Goal: Find specific page/section: Find specific page/section

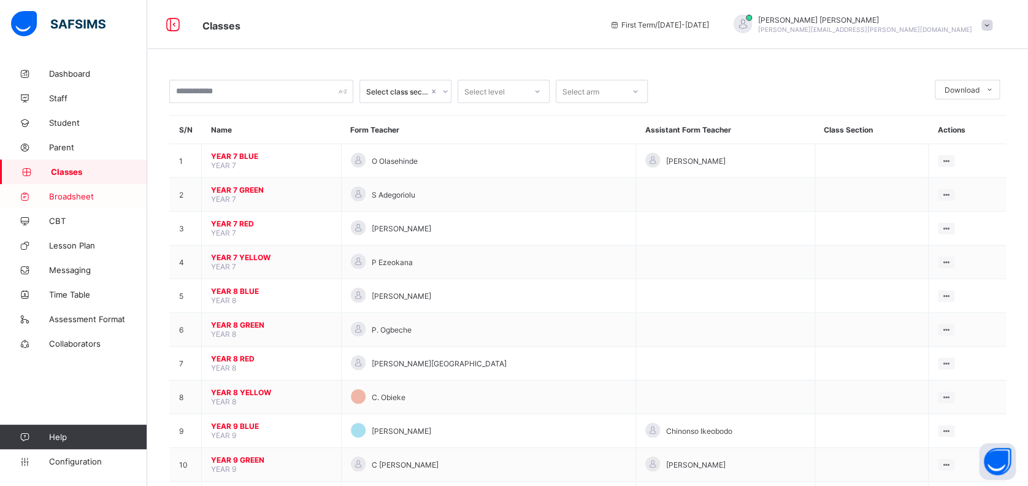
click at [64, 192] on span "Broadsheet" at bounding box center [98, 196] width 98 height 10
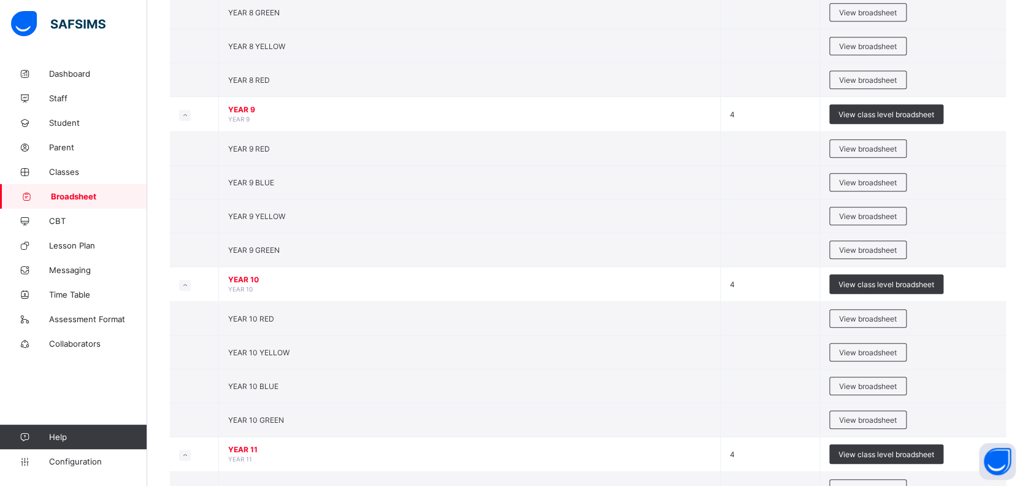
scroll to position [388, 0]
click at [890, 313] on span "View broadsheet" at bounding box center [868, 317] width 58 height 9
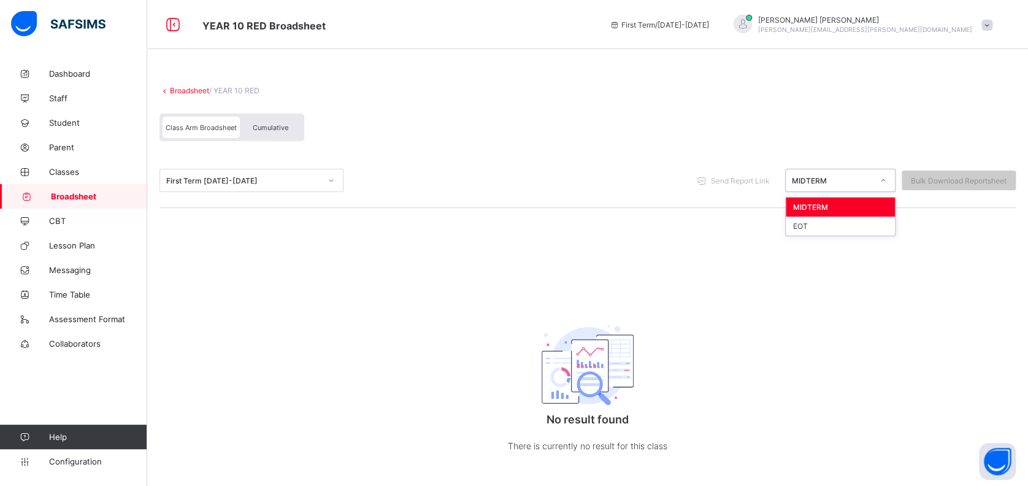
click at [833, 178] on div "MIDTERM" at bounding box center [832, 180] width 81 height 9
click at [75, 461] on span "Configuration" at bounding box center [98, 461] width 98 height 10
